Goal: Navigation & Orientation: Find specific page/section

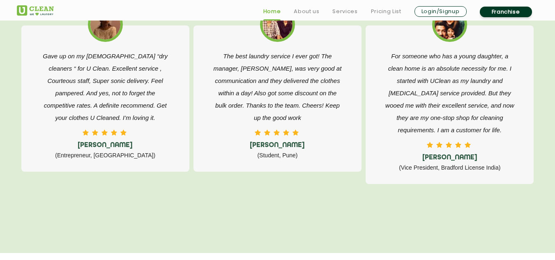
scroll to position [1355, 0]
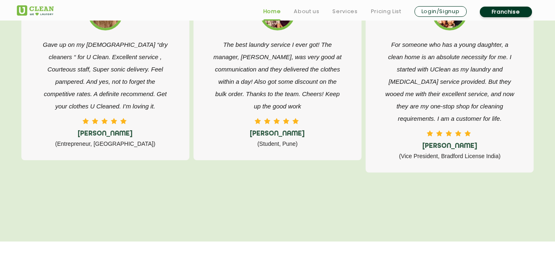
click at [311, 5] on ul "Home About us Services Pricing List Login/Signup Franchise" at bounding box center [398, 11] width 282 height 13
click at [310, 11] on link "About us" at bounding box center [306, 12] width 25 height 10
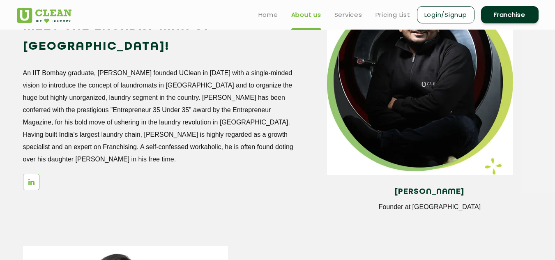
scroll to position [742, 0]
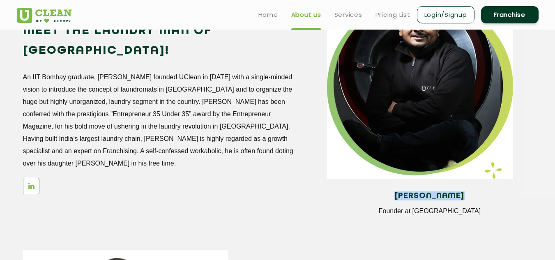
drag, startPoint x: 391, startPoint y: 195, endPoint x: 467, endPoint y: 189, distance: 76.5
click at [467, 189] on div "[PERSON_NAME] Founder at [GEOGRAPHIC_DATA]" at bounding box center [429, 206] width 205 height 43
copy h4 "[PERSON_NAME]"
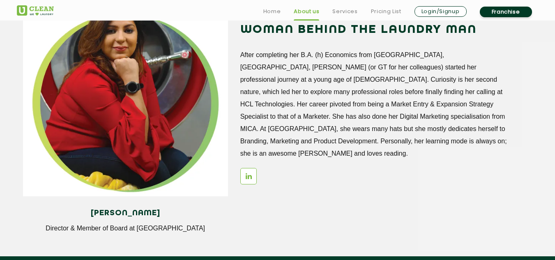
scroll to position [1030, 0]
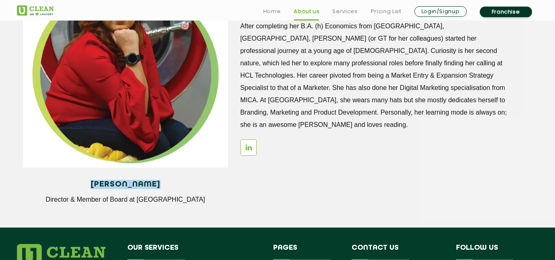
drag, startPoint x: 89, startPoint y: 184, endPoint x: 159, endPoint y: 182, distance: 70.2
click at [159, 182] on h4 "[PERSON_NAME]" at bounding box center [125, 184] width 193 height 9
copy h4 "[PERSON_NAME]"
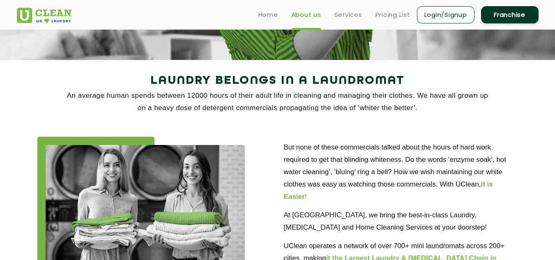
scroll to position [126, 0]
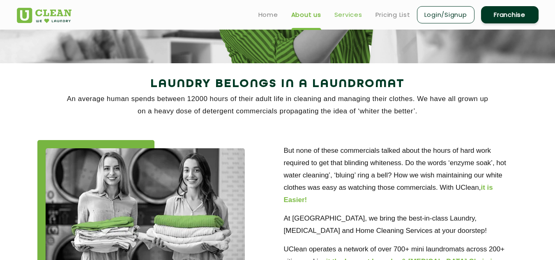
click at [351, 15] on link "Services" at bounding box center [348, 15] width 28 height 10
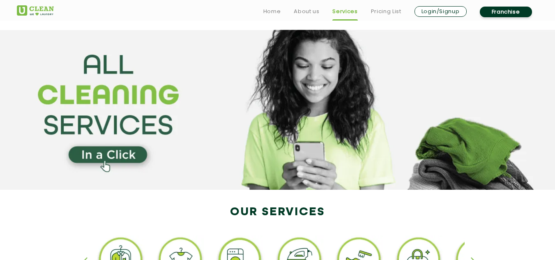
scroll to position [82, 0]
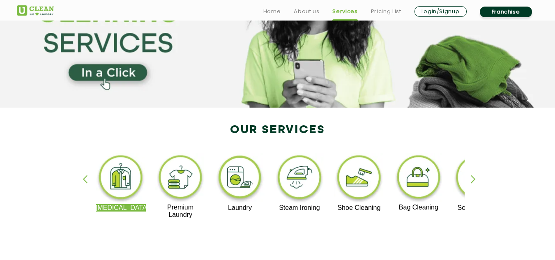
click at [468, 178] on div "[MEDICAL_DATA] Premium Laundry Laundry Steam Ironing Shoe Cleaning Bag Cleaning…" at bounding box center [278, 190] width 534 height 148
click at [471, 178] on div "button" at bounding box center [476, 186] width 12 height 23
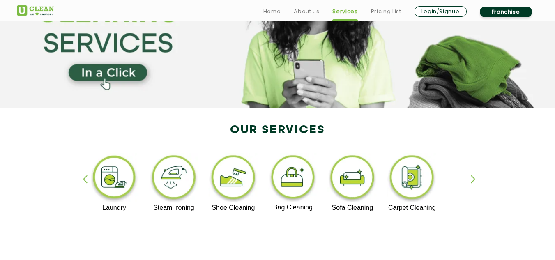
click at [471, 178] on div "button" at bounding box center [476, 186] width 12 height 23
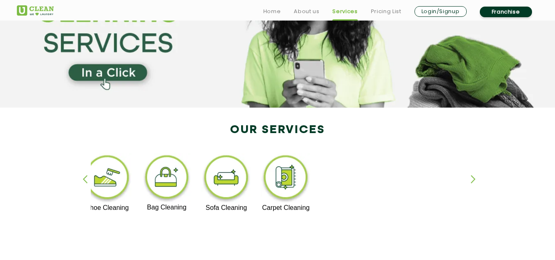
click at [471, 178] on div "button" at bounding box center [476, 186] width 12 height 23
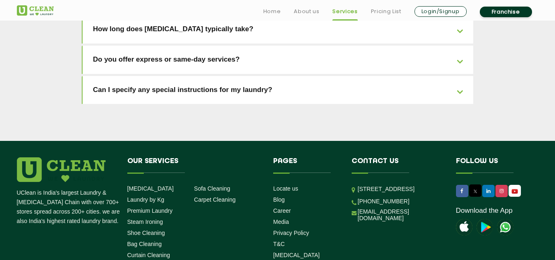
scroll to position [1905, 0]
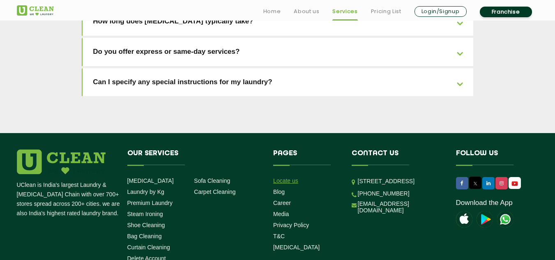
click at [277, 177] on link "Locate us" at bounding box center [285, 180] width 25 height 7
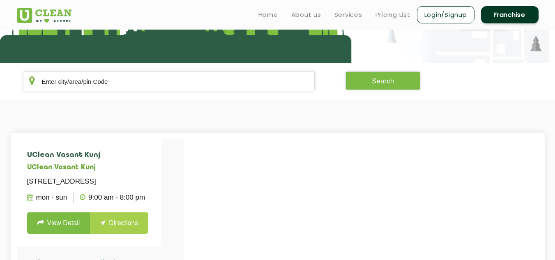
scroll to position [123, 0]
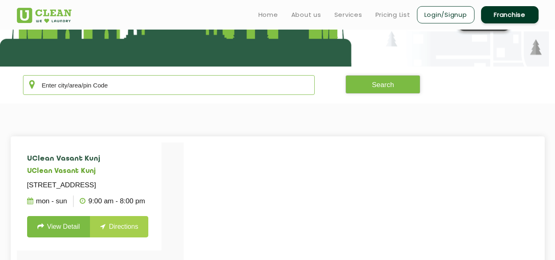
click at [121, 83] on input "text" at bounding box center [169, 85] width 292 height 20
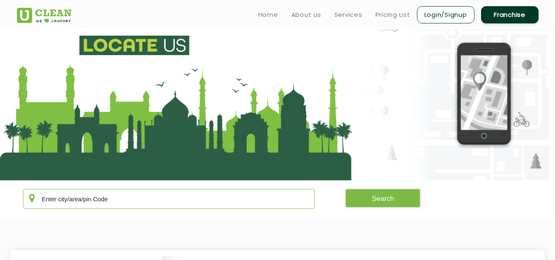
scroll to position [0, 0]
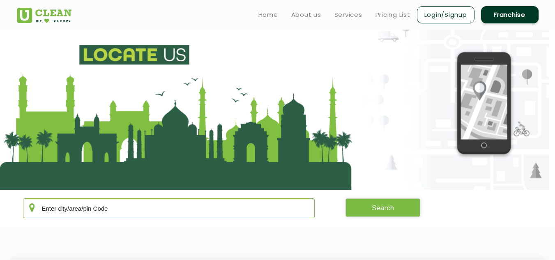
click at [92, 213] on input "text" at bounding box center [169, 208] width 292 height 20
type input "Indore"
click at [365, 216] on button "Search" at bounding box center [382, 207] width 75 height 18
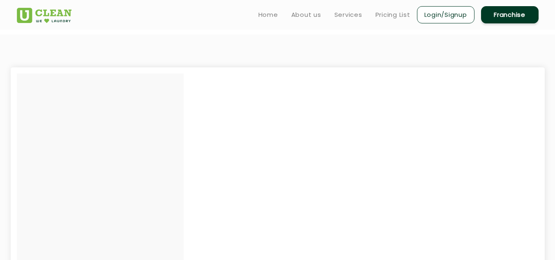
scroll to position [123, 0]
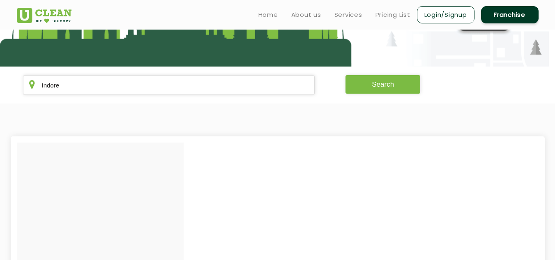
click at [375, 86] on button "Search" at bounding box center [382, 84] width 75 height 18
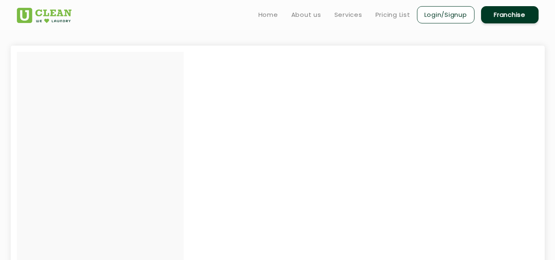
scroll to position [82, 0]
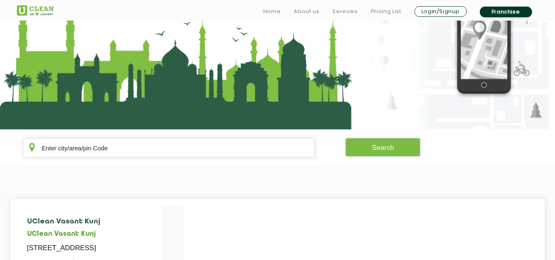
scroll to position [164, 0]
